Goal: Find specific page/section: Find specific page/section

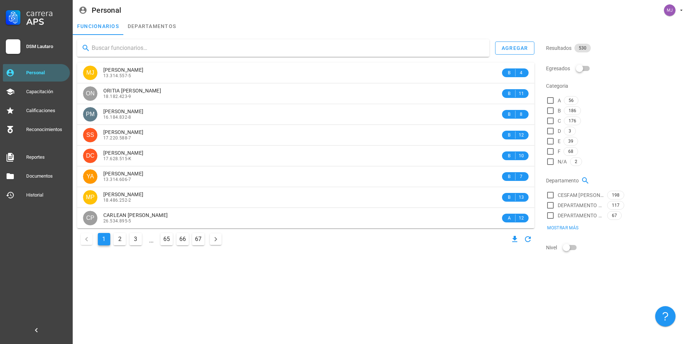
click at [112, 45] on input "text" at bounding box center [288, 48] width 392 height 12
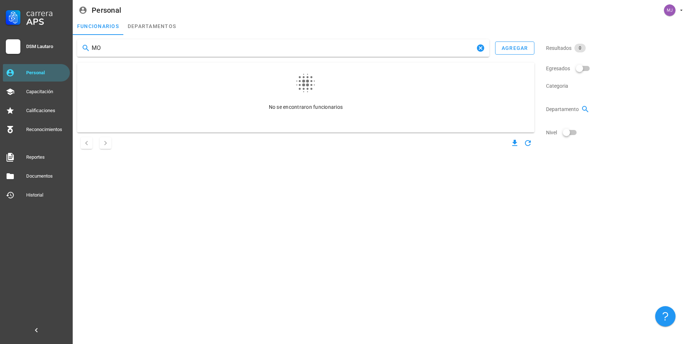
type input "M"
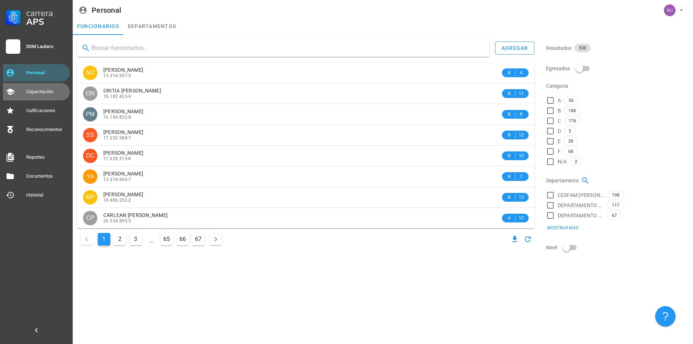
click at [35, 89] on div "Capacitación" at bounding box center [46, 92] width 41 height 6
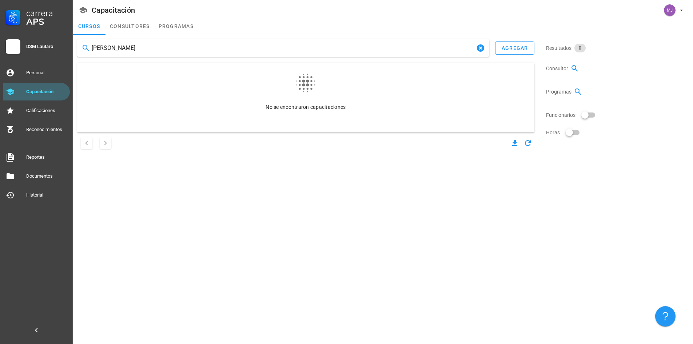
type input "[PERSON_NAME]"
click at [46, 75] on div "Personal" at bounding box center [46, 73] width 41 height 6
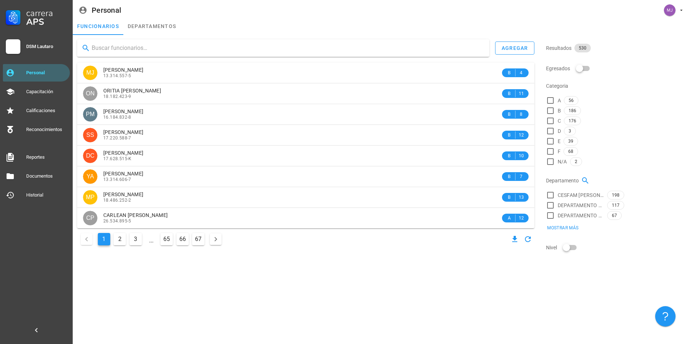
click at [139, 52] on input "text" at bounding box center [288, 48] width 392 height 12
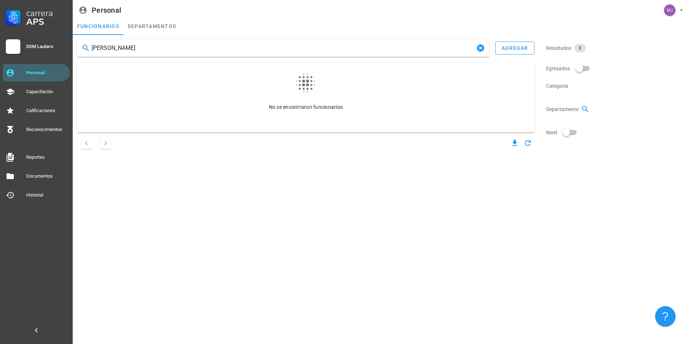
type input "[PERSON_NAME]"
click at [52, 70] on div "Personal" at bounding box center [46, 73] width 41 height 6
